Goal: Task Accomplishment & Management: Manage account settings

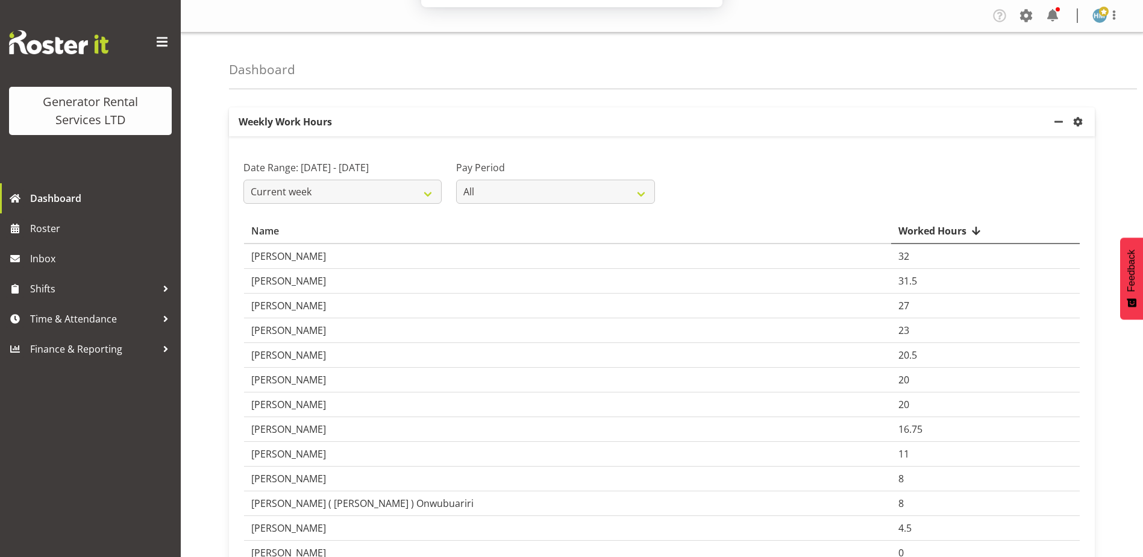
click at [597, 77] on button "Later" at bounding box center [597, 78] width 54 height 30
click at [72, 316] on span "Time & Attendance" at bounding box center [93, 319] width 127 height 18
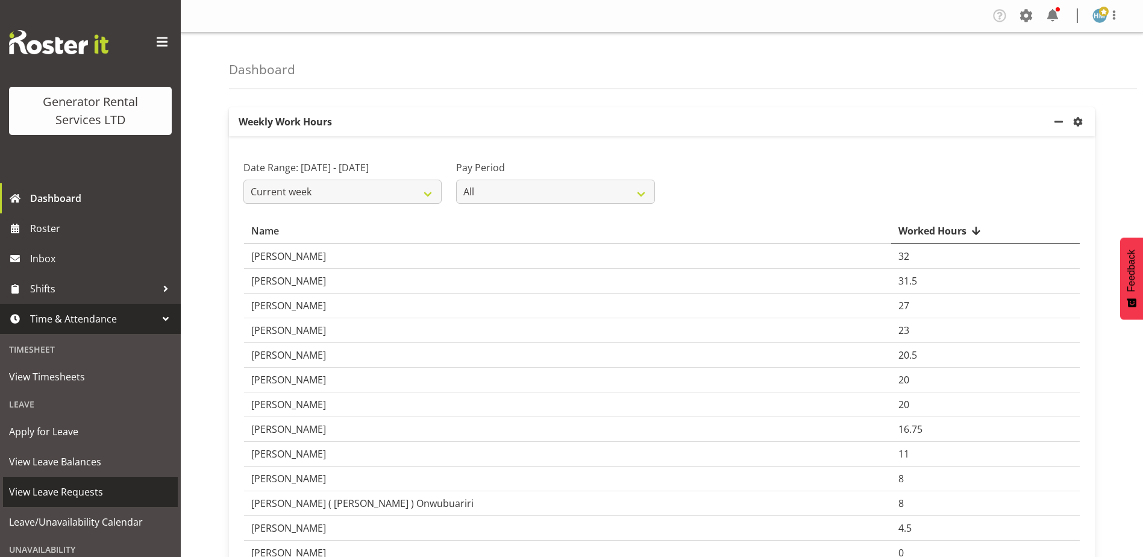
click at [74, 490] on span "View Leave Requests" at bounding box center [90, 492] width 163 height 18
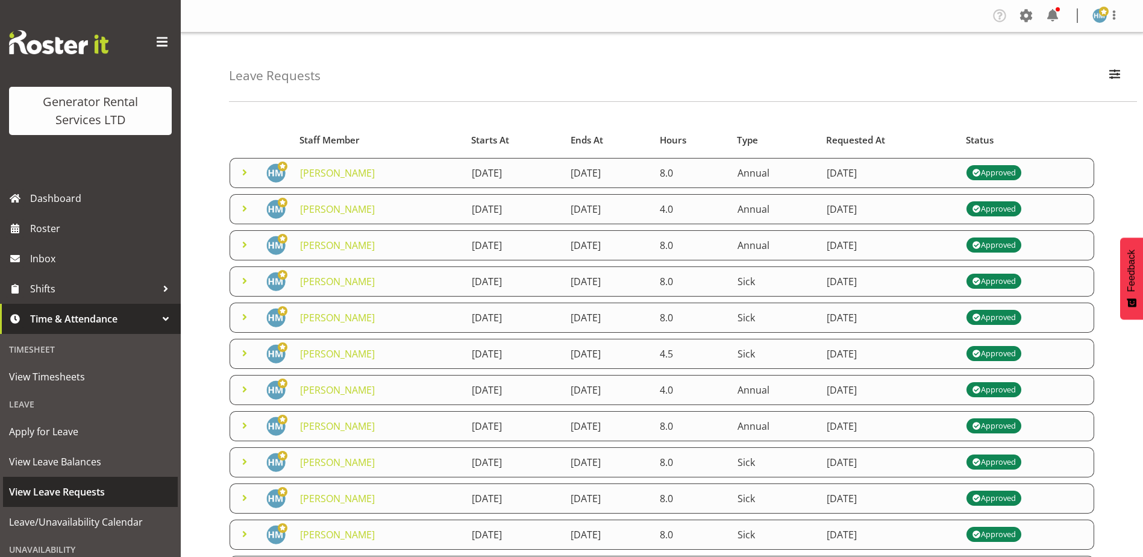
click at [86, 493] on span "View Leave Requests" at bounding box center [90, 492] width 163 height 18
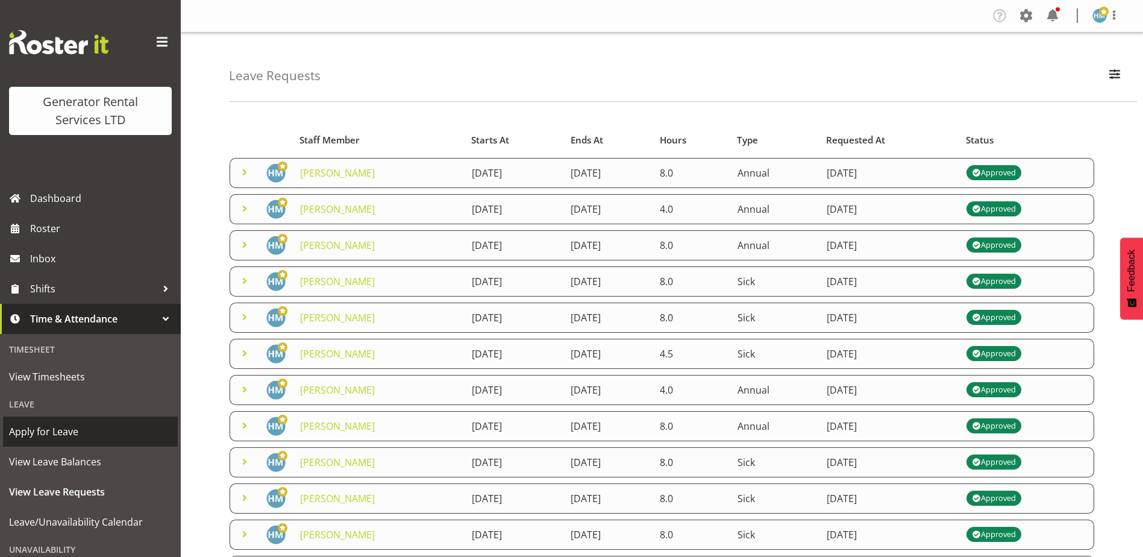
click at [75, 424] on span "Apply for Leave" at bounding box center [90, 431] width 163 height 18
